Goal: Book appointment/travel/reservation

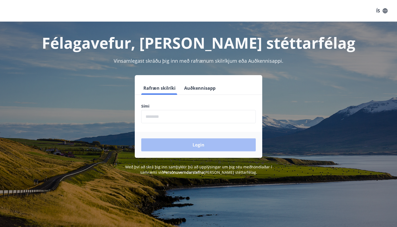
click at [225, 117] on input "phone" at bounding box center [198, 116] width 115 height 13
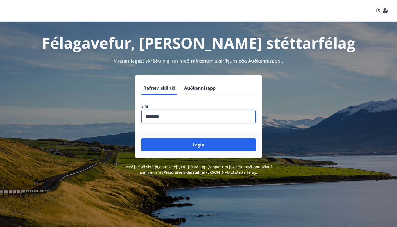
type input "********"
click at [199, 145] on button "Login" at bounding box center [198, 144] width 115 height 13
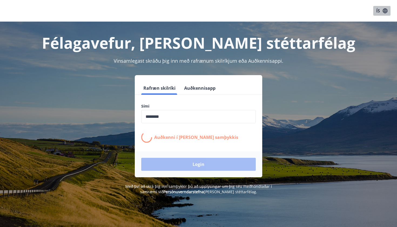
click at [379, 7] on button "ÍS" at bounding box center [381, 11] width 17 height 10
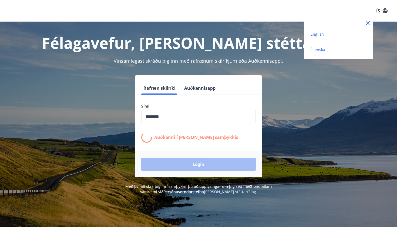
click at [323, 33] on span "English" at bounding box center [317, 34] width 13 height 5
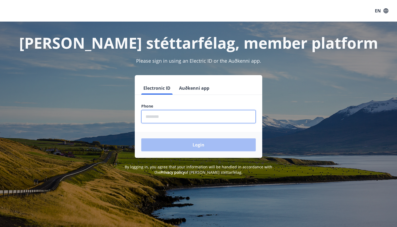
click at [176, 121] on input "phone" at bounding box center [198, 116] width 115 height 13
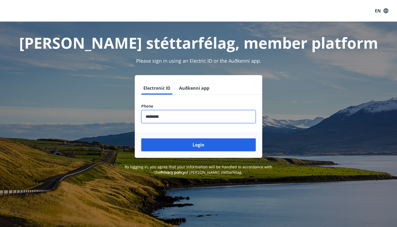
type input "********"
click at [199, 145] on button "Login" at bounding box center [198, 144] width 115 height 13
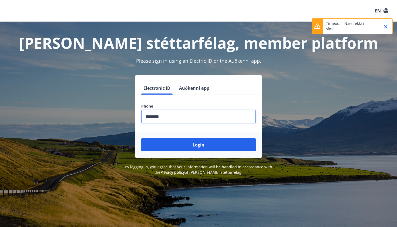
click at [190, 137] on div "Login" at bounding box center [199, 145] width 128 height 26
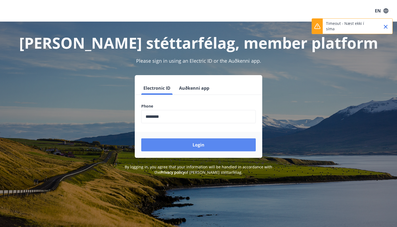
click at [186, 147] on button "Login" at bounding box center [198, 144] width 115 height 13
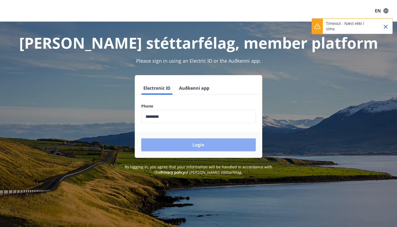
click at [187, 147] on button "Login" at bounding box center [198, 144] width 115 height 13
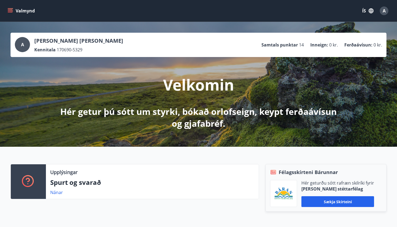
click at [17, 11] on button "Valmynd" at bounding box center [21, 11] width 31 height 10
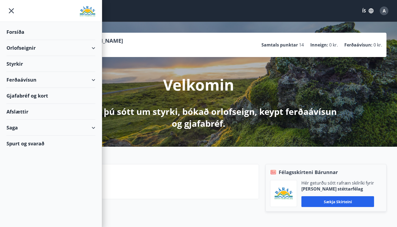
click at [372, 10] on icon "button" at bounding box center [371, 10] width 5 height 5
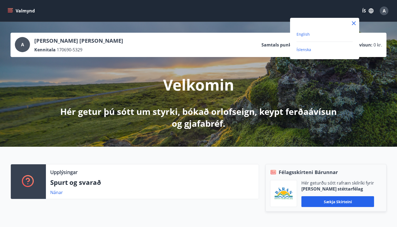
click at [305, 34] on span "English" at bounding box center [303, 34] width 13 height 5
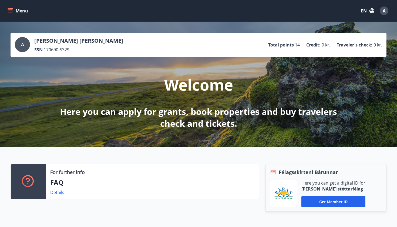
click at [22, 13] on button "Menu" at bounding box center [18, 11] width 24 height 10
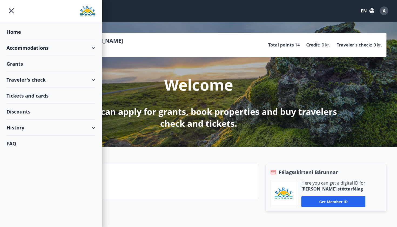
click at [22, 46] on div "Accommodations" at bounding box center [50, 48] width 89 height 16
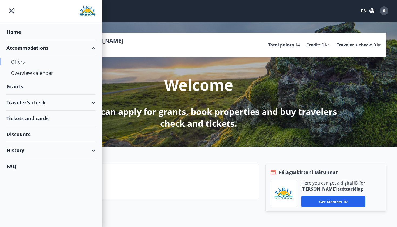
click at [18, 61] on div "Offers" at bounding box center [51, 61] width 80 height 11
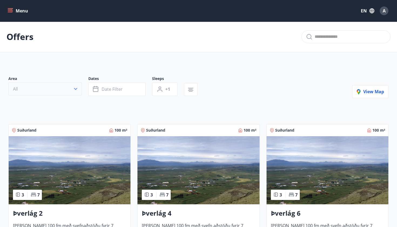
click at [67, 89] on button "All" at bounding box center [44, 88] width 73 height 13
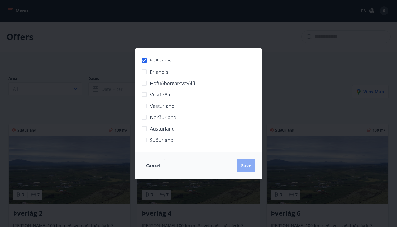
click at [248, 167] on span "Save" at bounding box center [246, 166] width 10 height 6
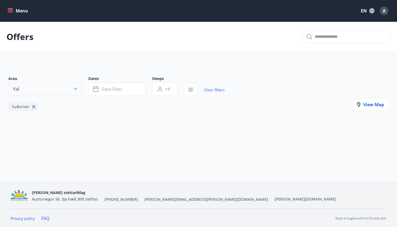
click at [78, 92] on button "Val" at bounding box center [44, 88] width 73 height 13
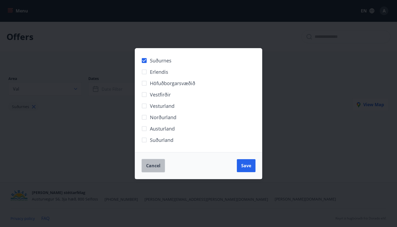
click at [148, 161] on button "Cancel" at bounding box center [154, 166] width 24 height 14
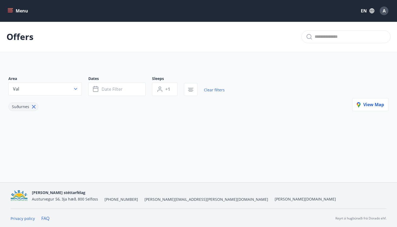
click at [32, 105] on icon at bounding box center [34, 107] width 6 height 6
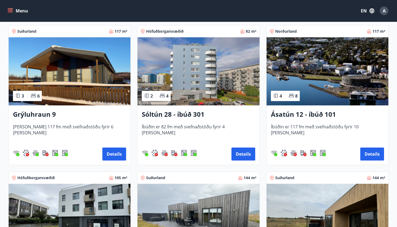
click at [181, 114] on h3 "Sóltún 28 - íbúð 301" at bounding box center [198, 115] width 113 height 10
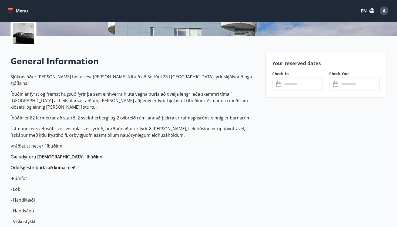
scroll to position [139, 0]
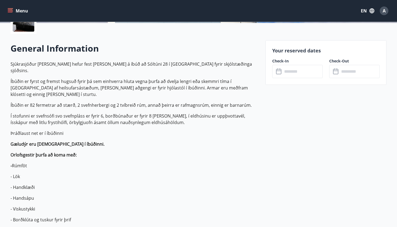
click at [303, 78] on div "Your reserved dates Check-In ​ ​ Check-Out ​ ​" at bounding box center [326, 62] width 121 height 45
click at [300, 73] on input "text" at bounding box center [303, 71] width 40 height 13
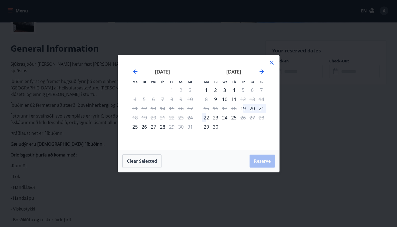
click at [269, 61] on icon at bounding box center [272, 62] width 6 height 6
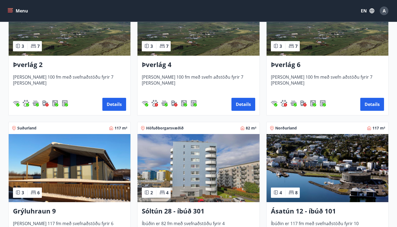
scroll to position [166, 0]
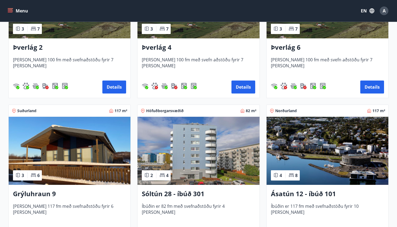
click at [60, 144] on img at bounding box center [70, 151] width 122 height 68
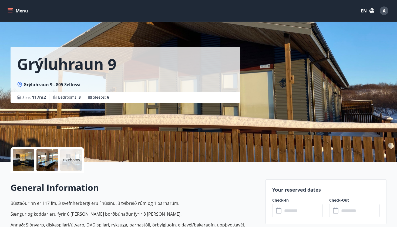
click at [60, 160] on div "+6 Photos" at bounding box center [47, 160] width 73 height 26
click at [72, 161] on p "+6 Photos" at bounding box center [71, 159] width 18 height 5
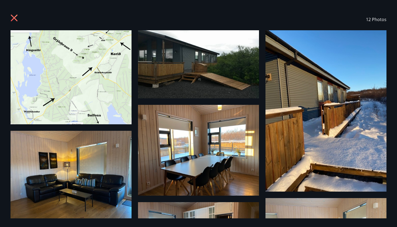
click at [14, 22] on icon at bounding box center [15, 18] width 9 height 9
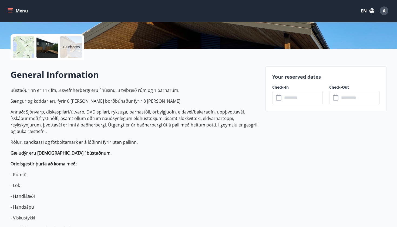
scroll to position [143, 0]
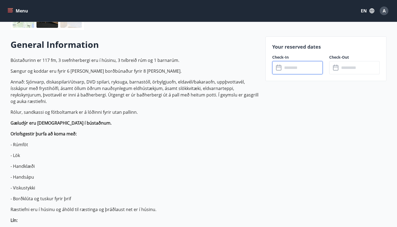
click at [300, 70] on input "text" at bounding box center [303, 67] width 40 height 13
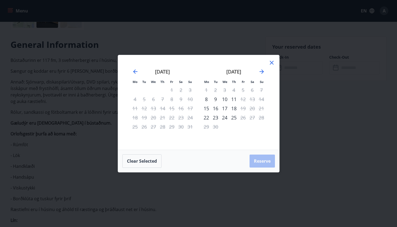
click at [272, 64] on icon at bounding box center [272, 62] width 6 height 6
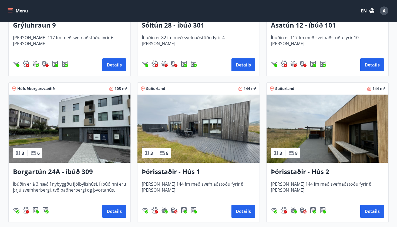
scroll to position [335, 0]
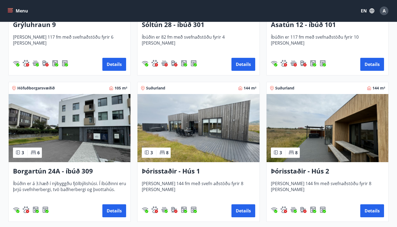
click at [57, 173] on h3 "Borgartún 24A - íbúð 309" at bounding box center [69, 171] width 113 height 10
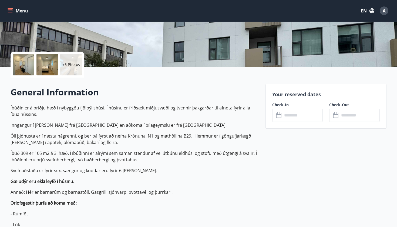
scroll to position [107, 0]
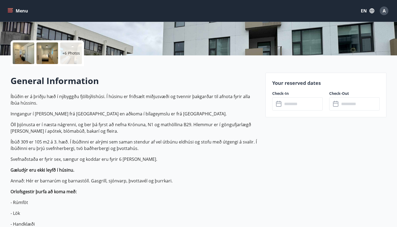
click at [72, 56] on p "+6 Photos" at bounding box center [71, 53] width 18 height 5
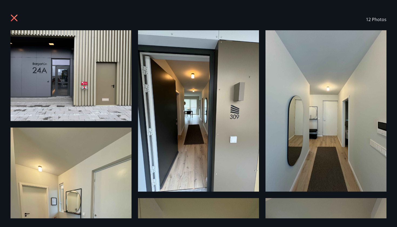
scroll to position [0, 0]
click at [14, 16] on icon at bounding box center [15, 18] width 9 height 9
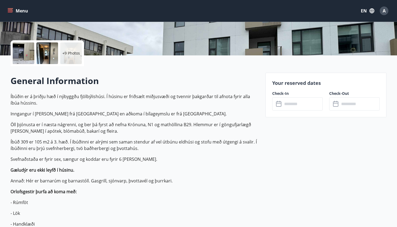
click at [303, 103] on input "text" at bounding box center [303, 103] width 40 height 13
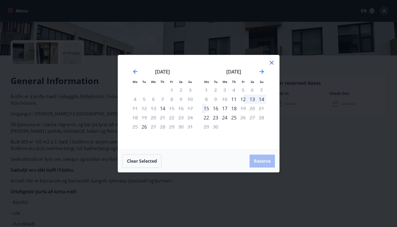
click at [245, 100] on div "12" at bounding box center [243, 99] width 9 height 9
click at [254, 98] on div "13" at bounding box center [252, 99] width 9 height 9
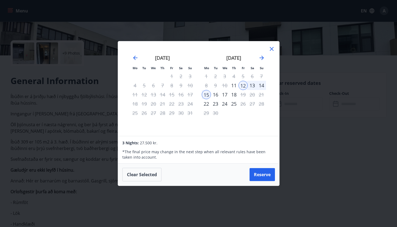
click at [207, 94] on div "15" at bounding box center [206, 94] width 9 height 9
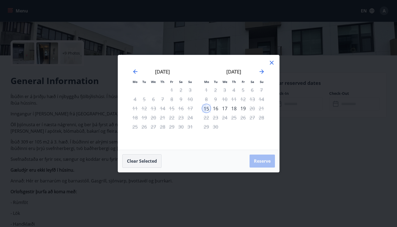
click at [148, 163] on button "Clear selected" at bounding box center [141, 161] width 39 height 14
click at [243, 99] on div "12" at bounding box center [243, 99] width 9 height 9
click at [206, 109] on div "15" at bounding box center [206, 108] width 9 height 9
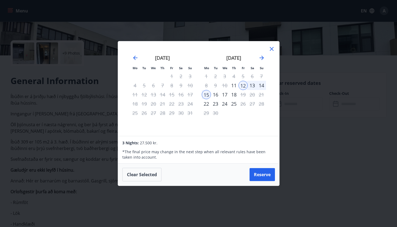
click at [271, 48] on icon at bounding box center [272, 49] width 6 height 6
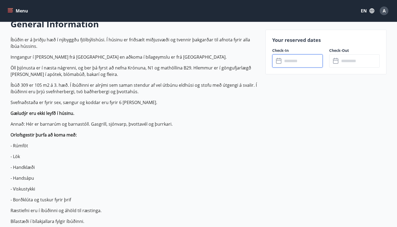
scroll to position [164, 0]
